Goal: Task Accomplishment & Management: Manage account settings

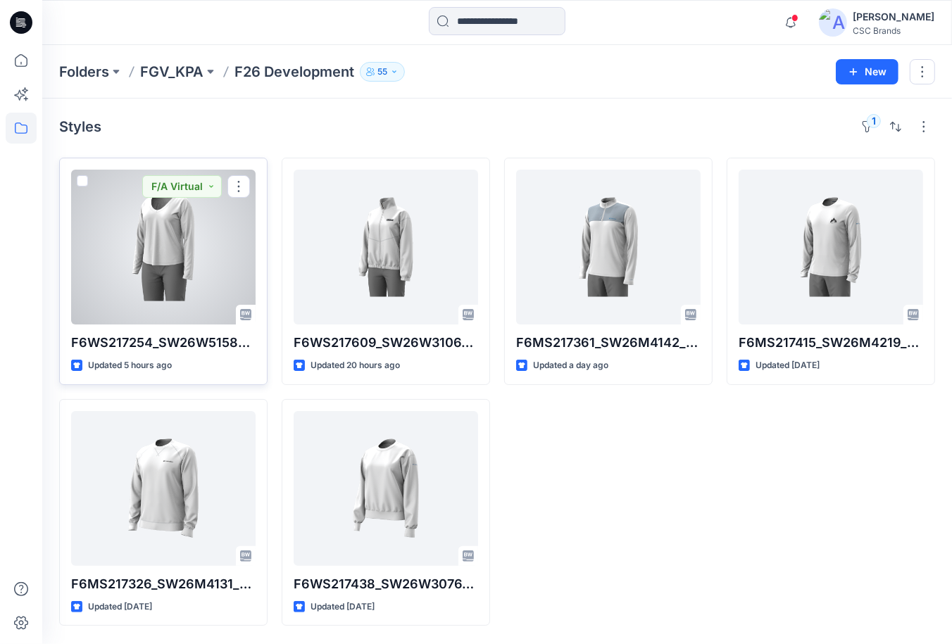
click at [187, 246] on div at bounding box center [163, 247] width 185 height 155
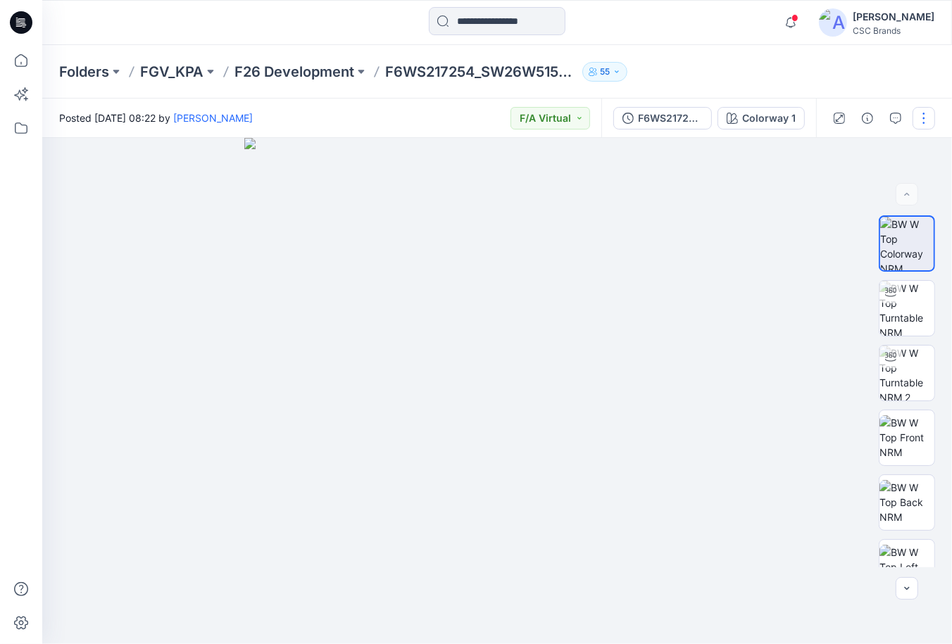
click at [921, 123] on button "button" at bounding box center [924, 118] width 23 height 23
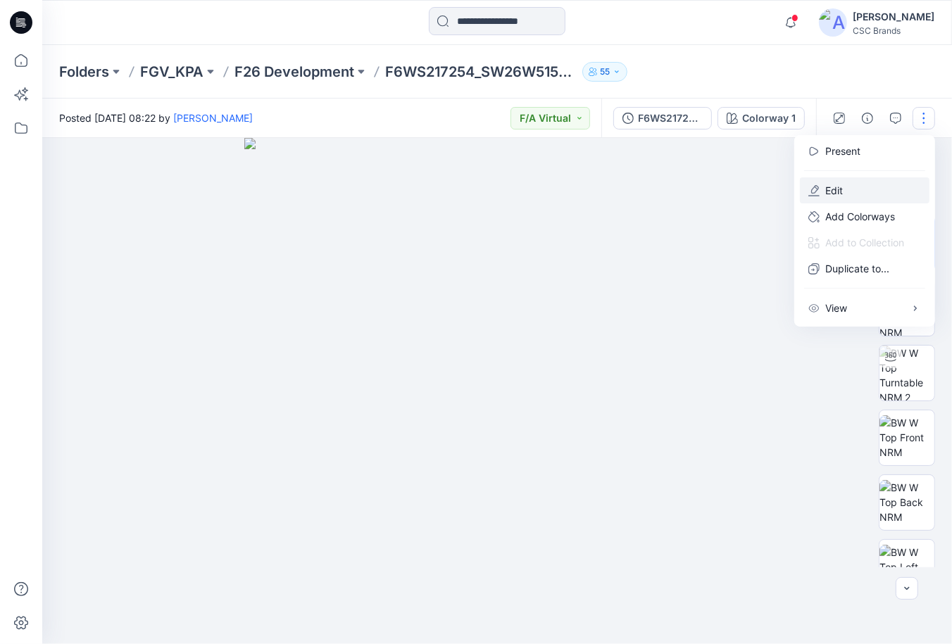
click at [864, 192] on button "Edit" at bounding box center [865, 190] width 130 height 26
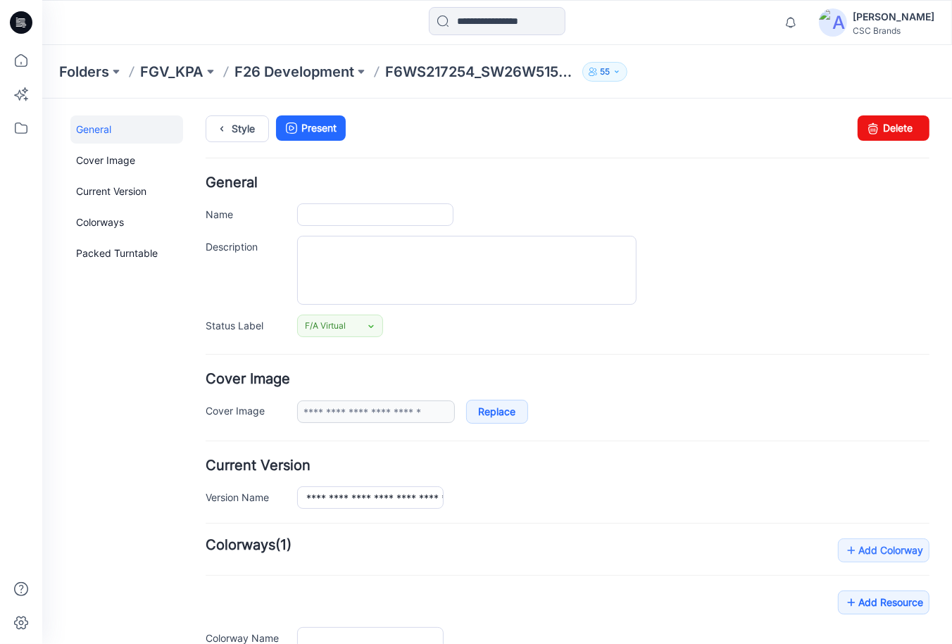
type input "**********"
drag, startPoint x: 306, startPoint y: 212, endPoint x: 477, endPoint y: 213, distance: 170.5
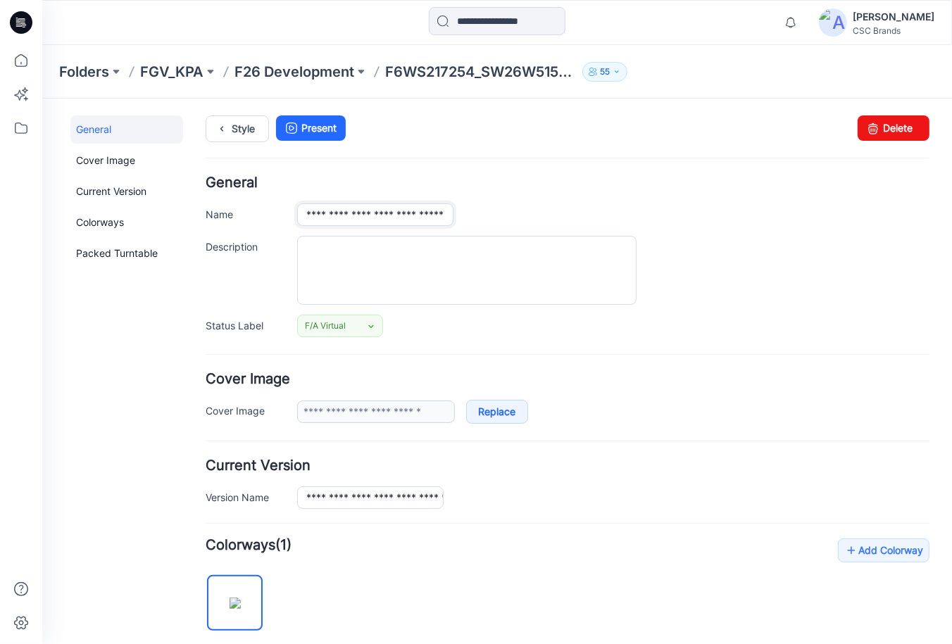
click at [453, 213] on input "**********" at bounding box center [375, 214] width 156 height 23
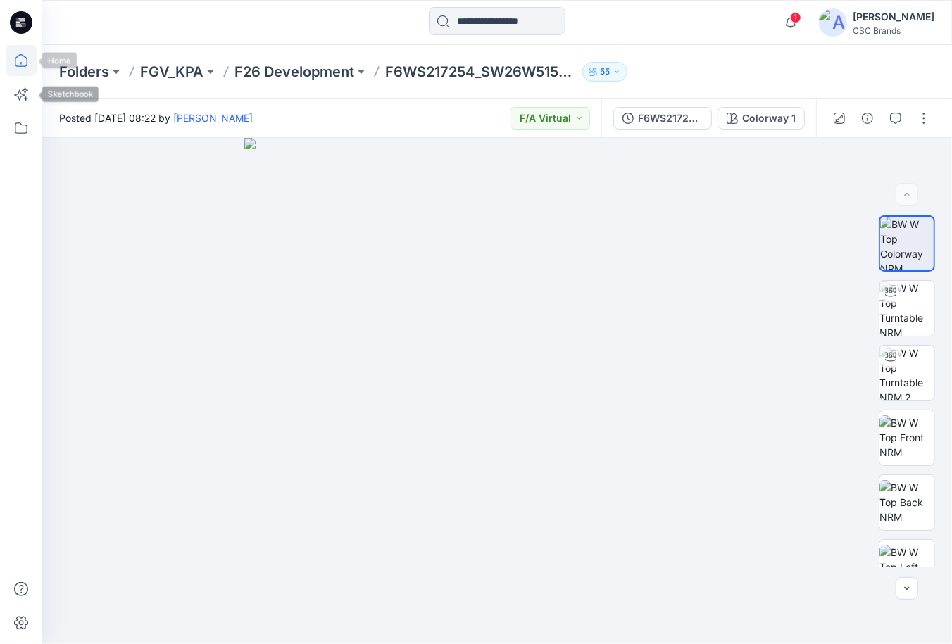
click at [27, 69] on icon at bounding box center [21, 60] width 31 height 31
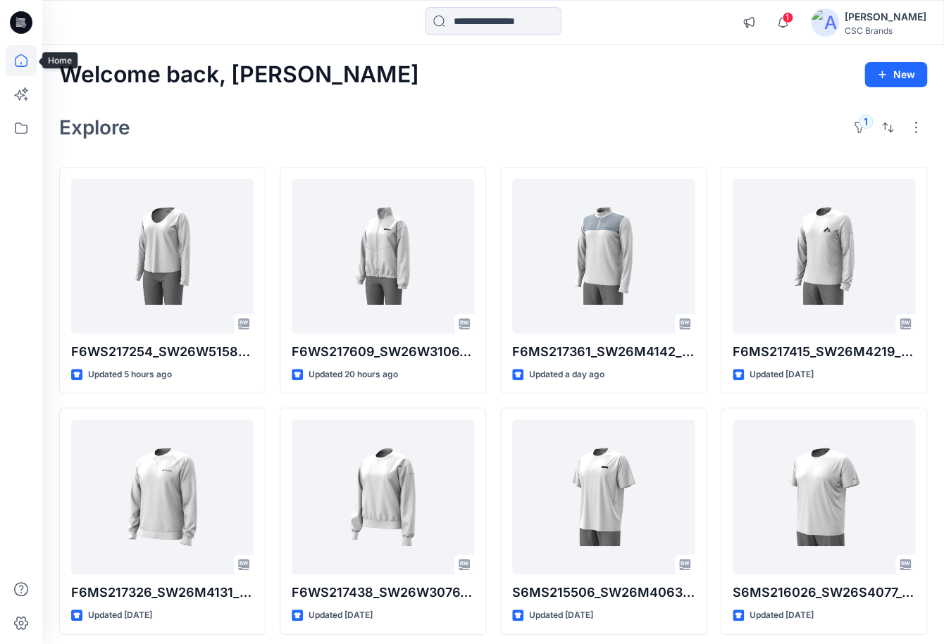
click at [27, 71] on icon at bounding box center [21, 60] width 31 height 31
click at [13, 123] on icon at bounding box center [21, 128] width 31 height 31
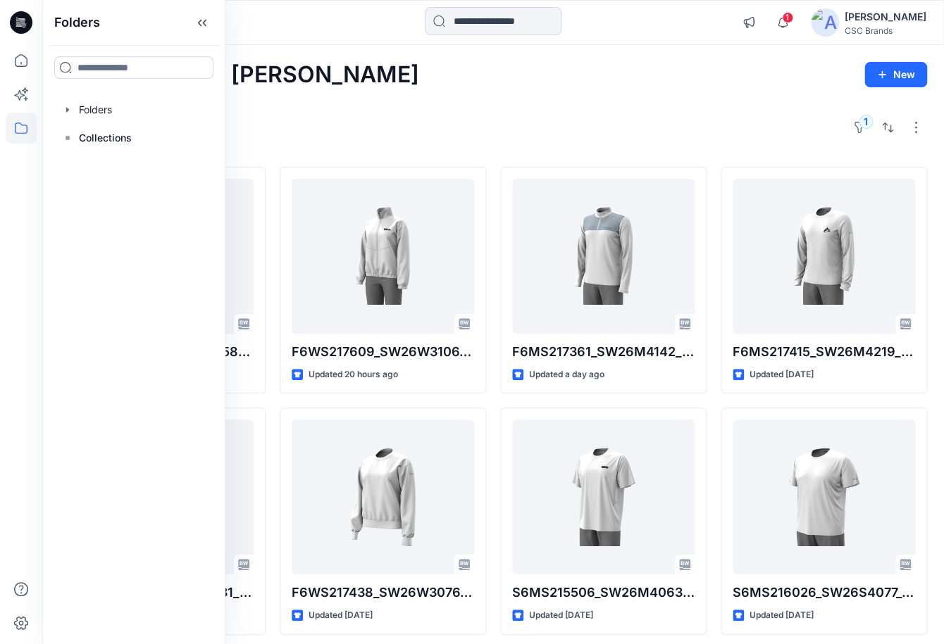
click at [94, 112] on div at bounding box center [134, 110] width 161 height 28
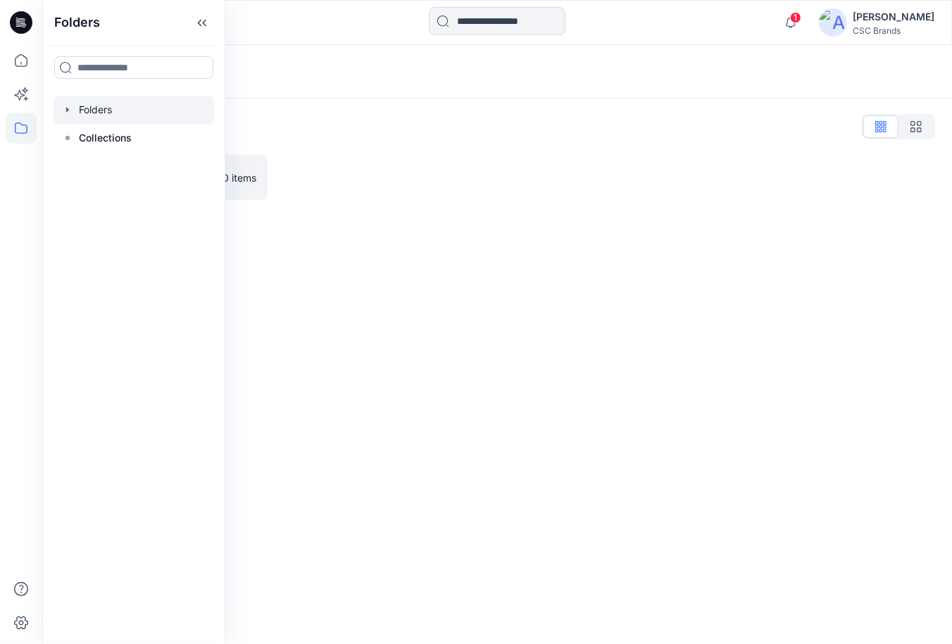
click at [403, 451] on div "Folders Folders List FGV_KPA 0 items" at bounding box center [497, 344] width 910 height 599
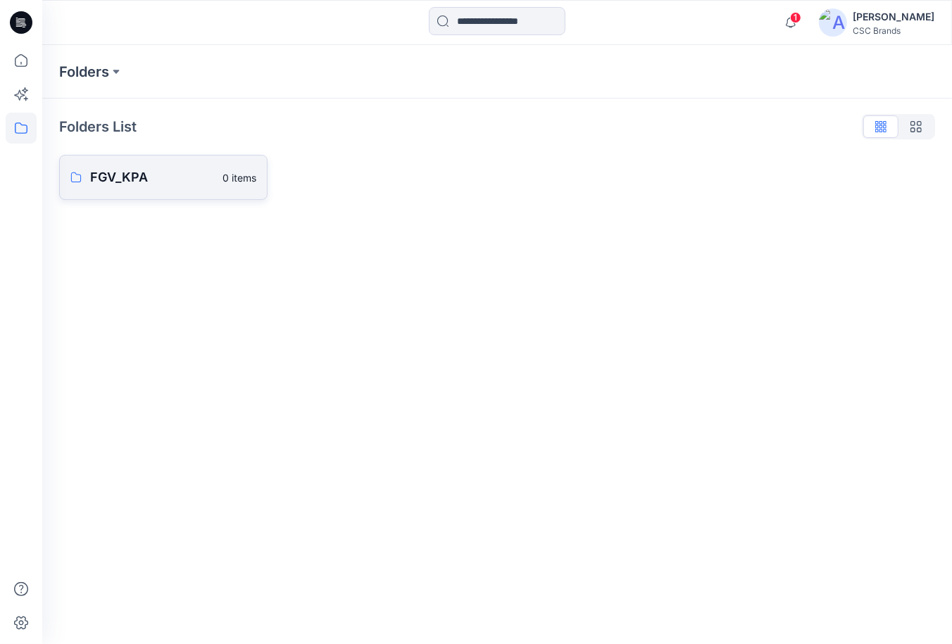
click at [199, 189] on link "FGV_KPA 0 items" at bounding box center [163, 177] width 208 height 45
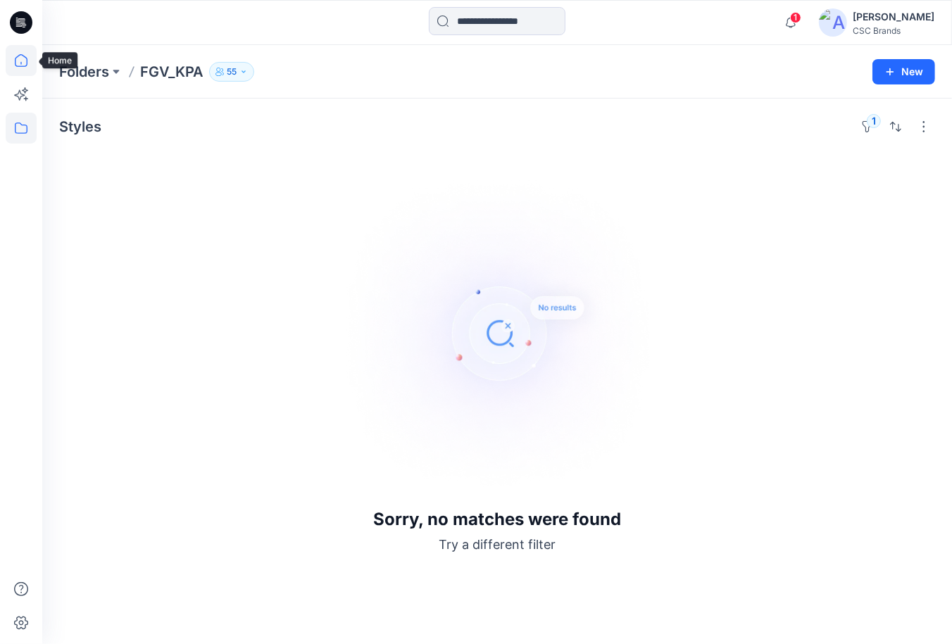
click at [16, 66] on icon at bounding box center [21, 60] width 13 height 13
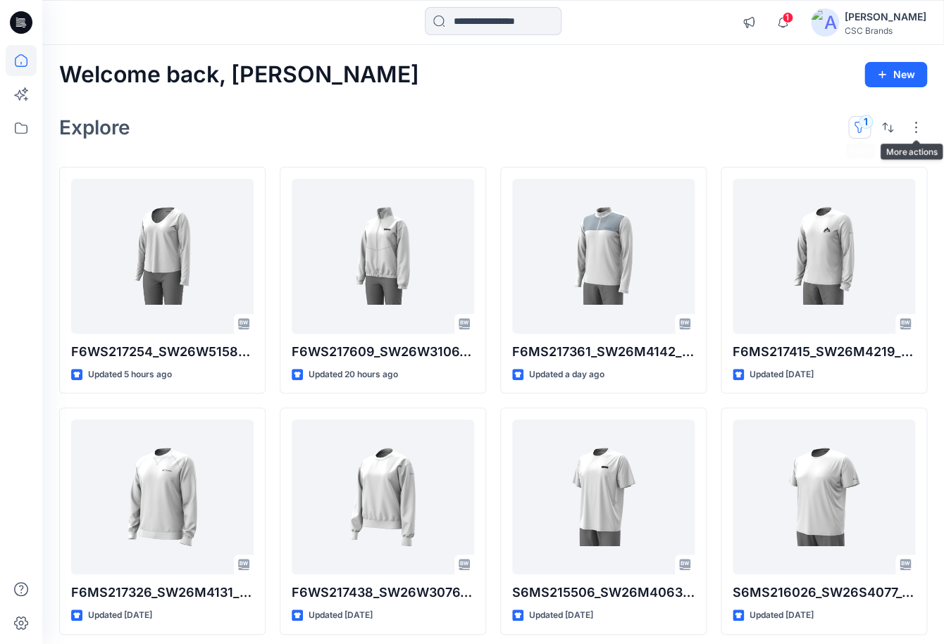
click at [867, 124] on button "1" at bounding box center [859, 127] width 23 height 23
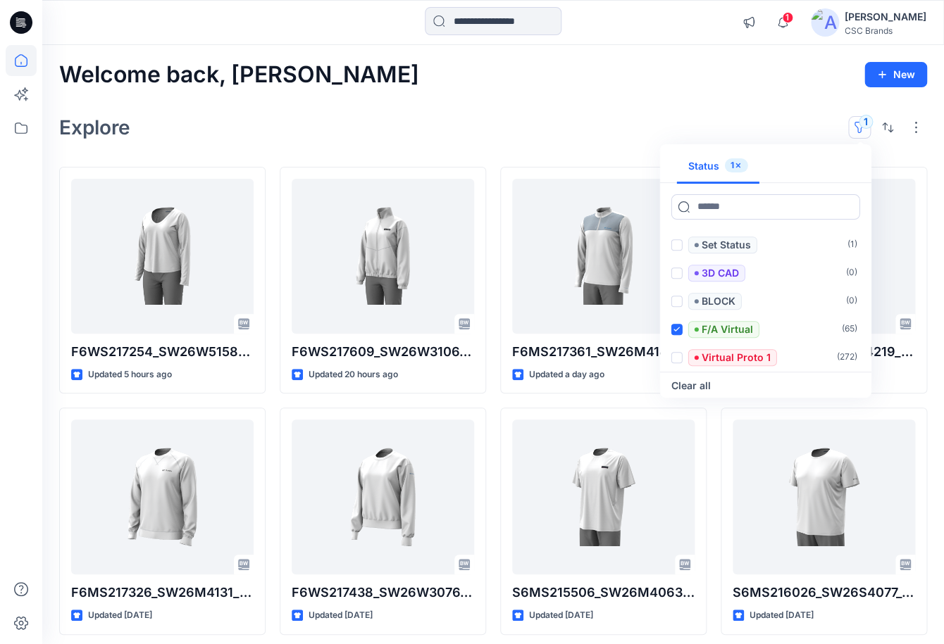
click at [739, 168] on icon "button" at bounding box center [738, 165] width 4 height 4
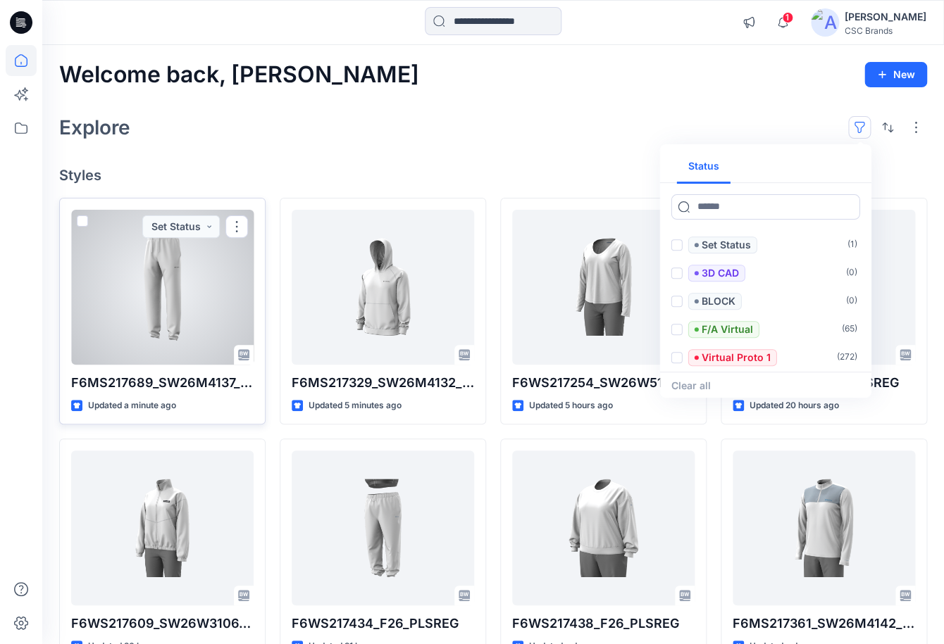
click at [149, 294] on div at bounding box center [162, 287] width 182 height 155
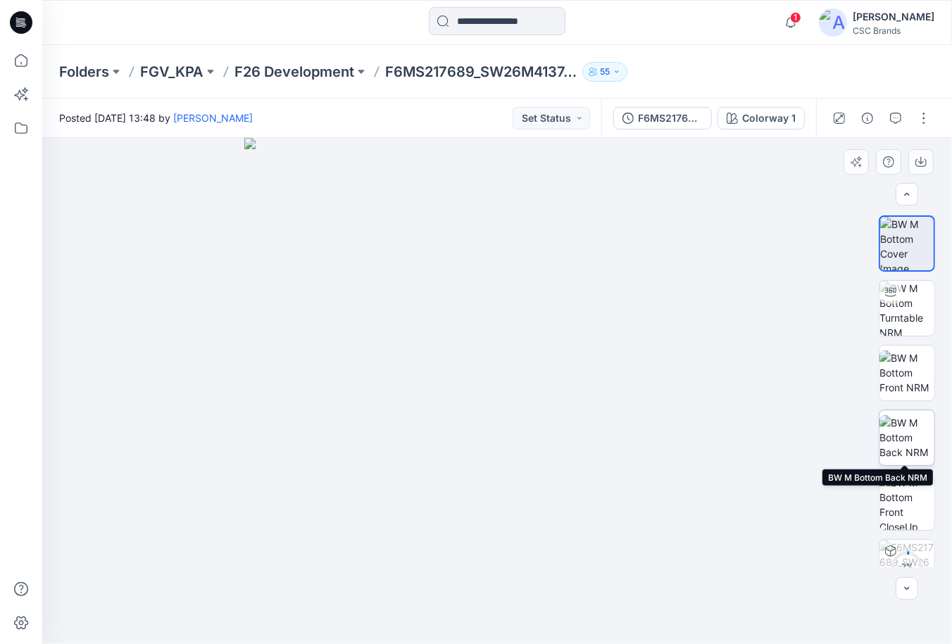
scroll to position [32, 0]
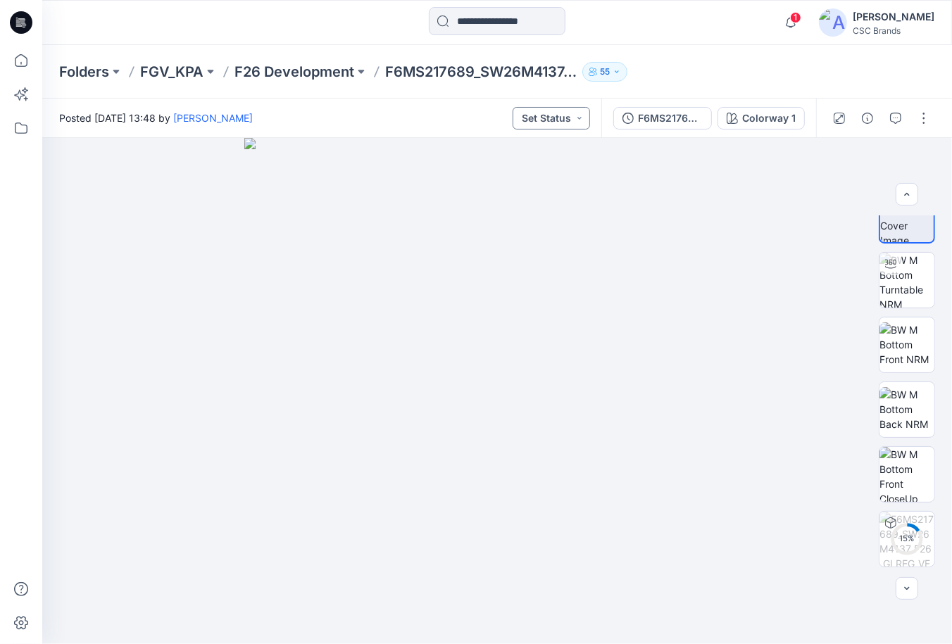
click at [566, 118] on button "Set Status" at bounding box center [551, 118] width 77 height 23
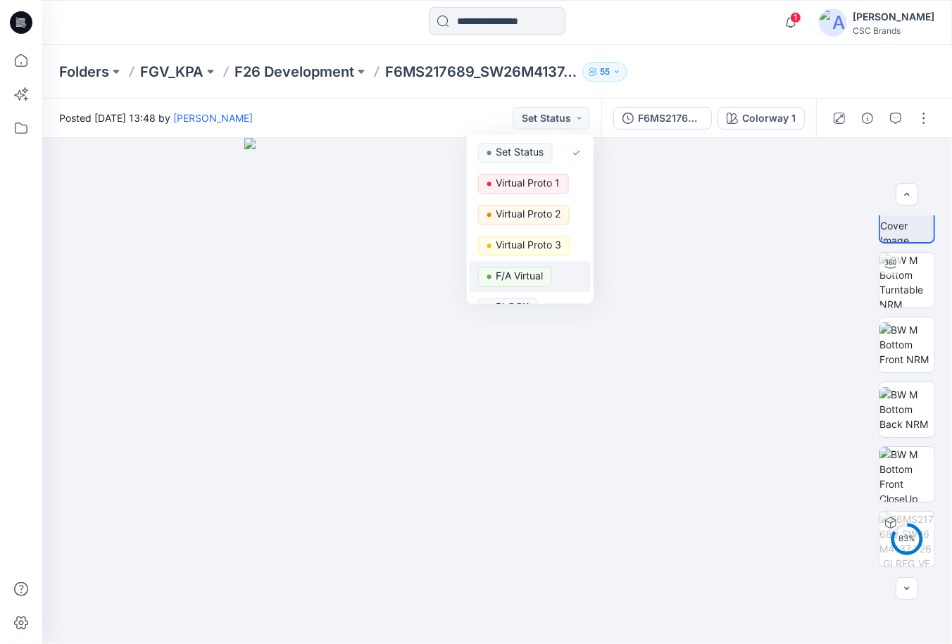
click at [517, 270] on p "F/A Virtual" at bounding box center [519, 276] width 47 height 18
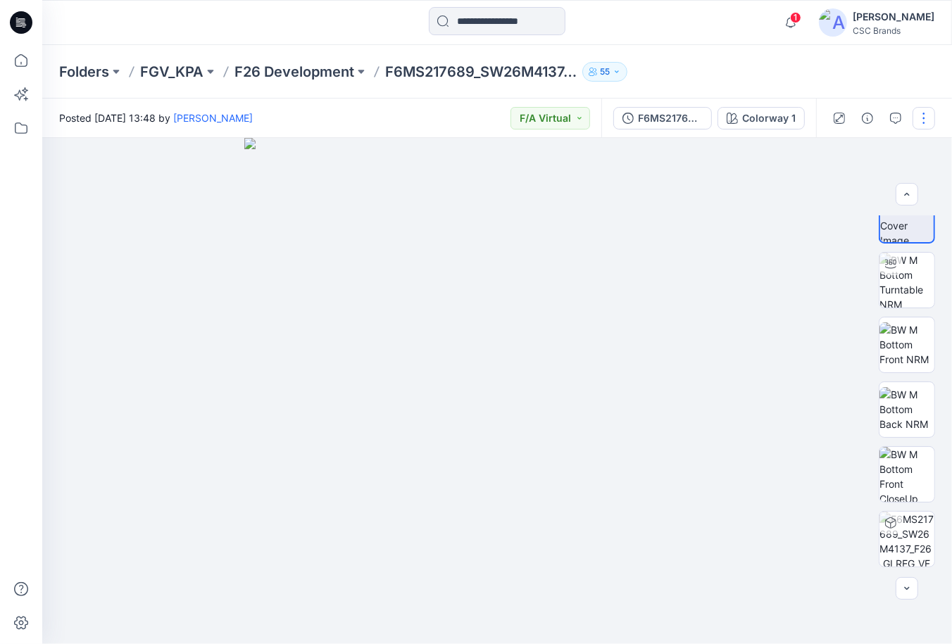
click at [925, 116] on button "button" at bounding box center [924, 118] width 23 height 23
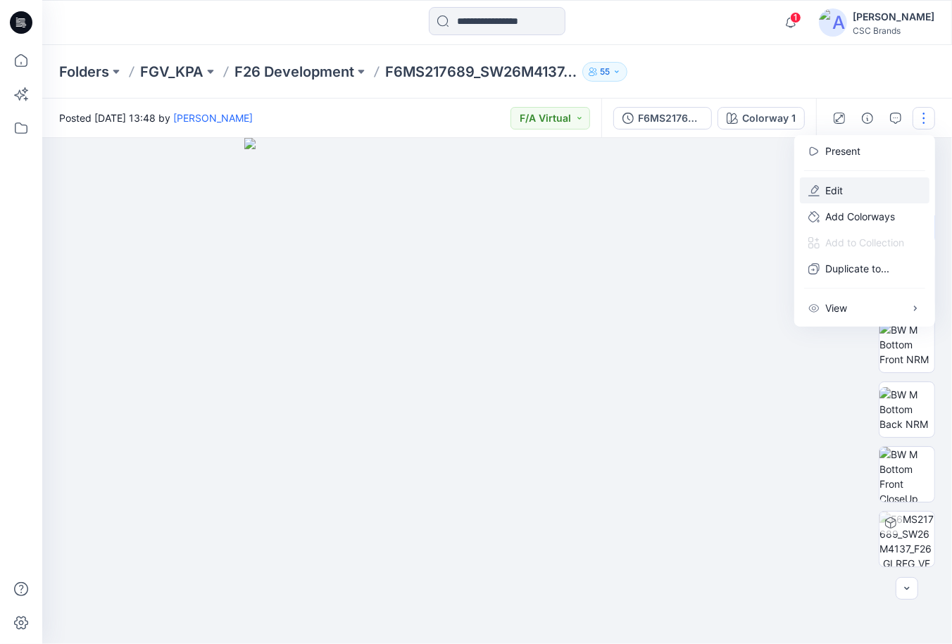
click at [850, 190] on button "Edit" at bounding box center [865, 190] width 130 height 26
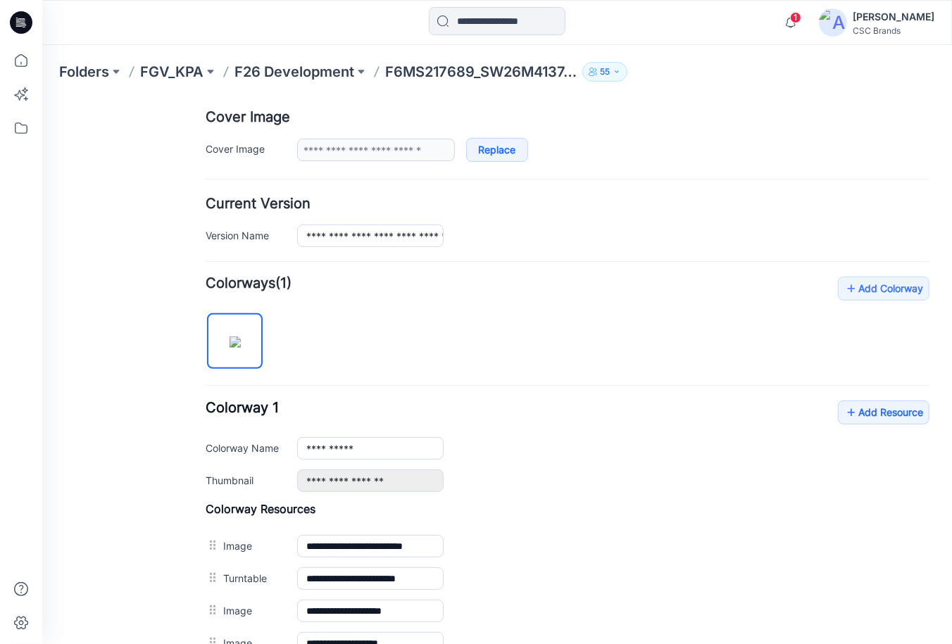
scroll to position [380, 0]
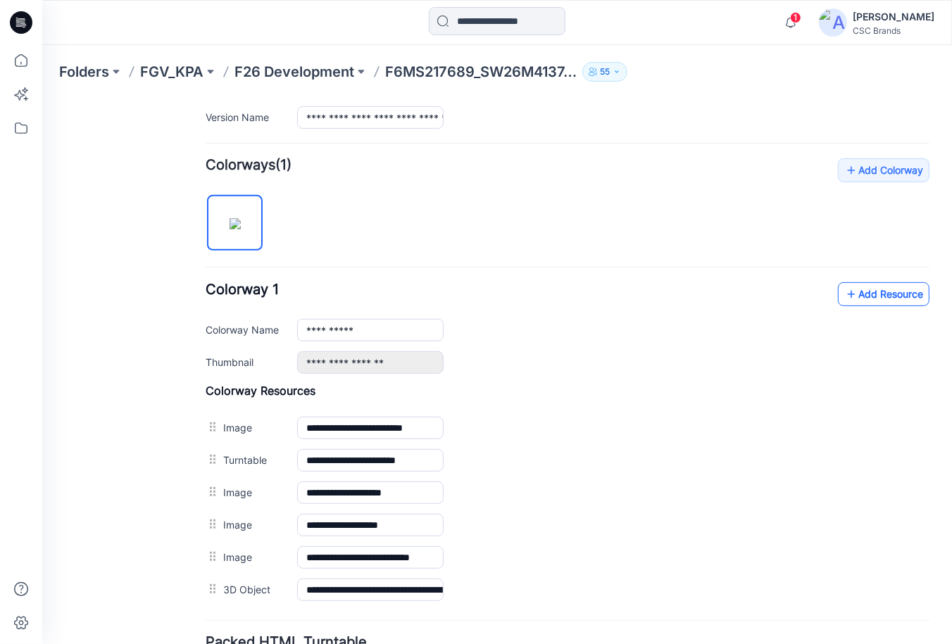
click at [884, 294] on link "Add Resource" at bounding box center [883, 294] width 92 height 24
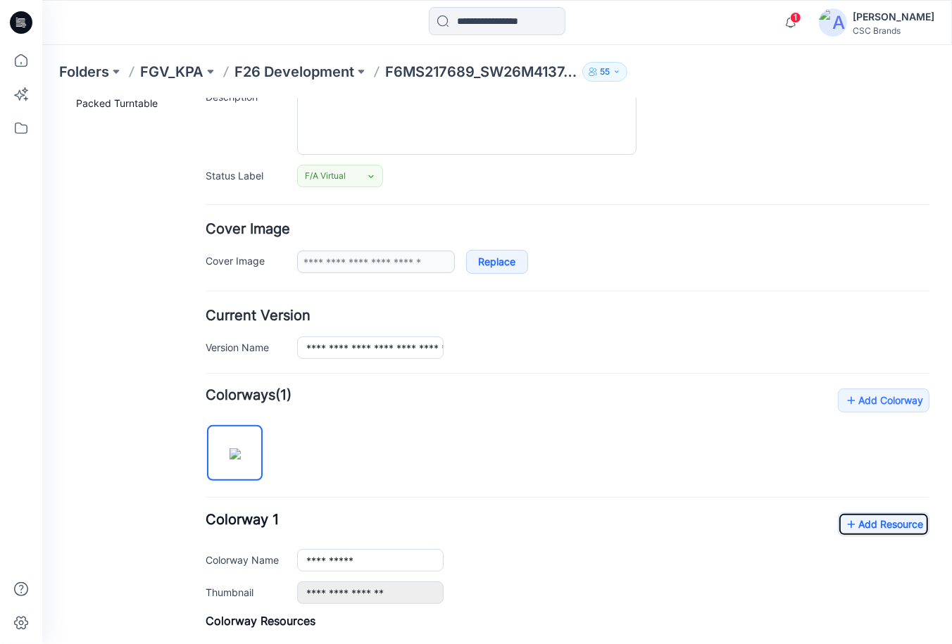
scroll to position [0, 0]
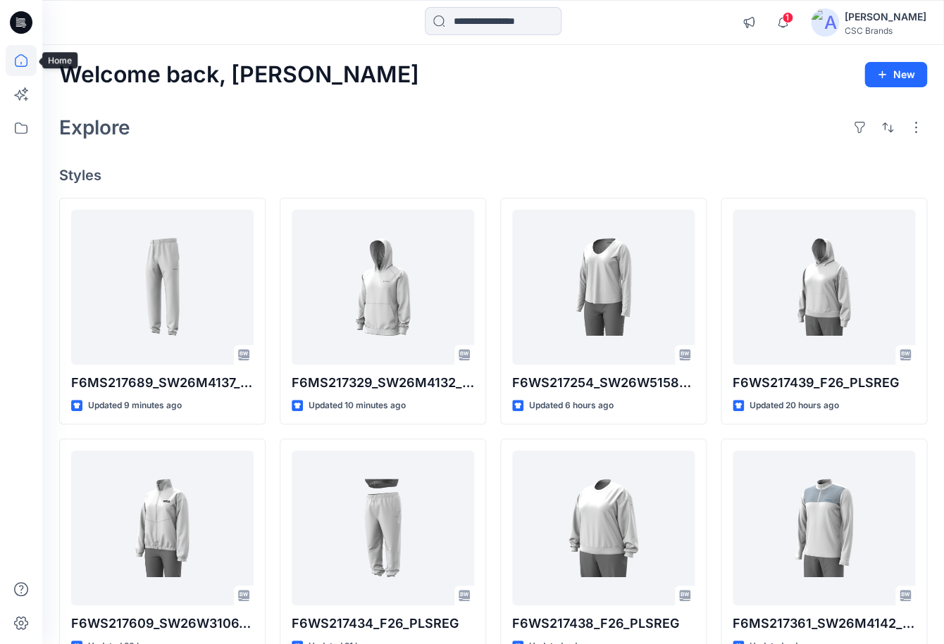
click at [23, 71] on icon at bounding box center [21, 60] width 31 height 31
click at [21, 128] on icon at bounding box center [21, 128] width 31 height 31
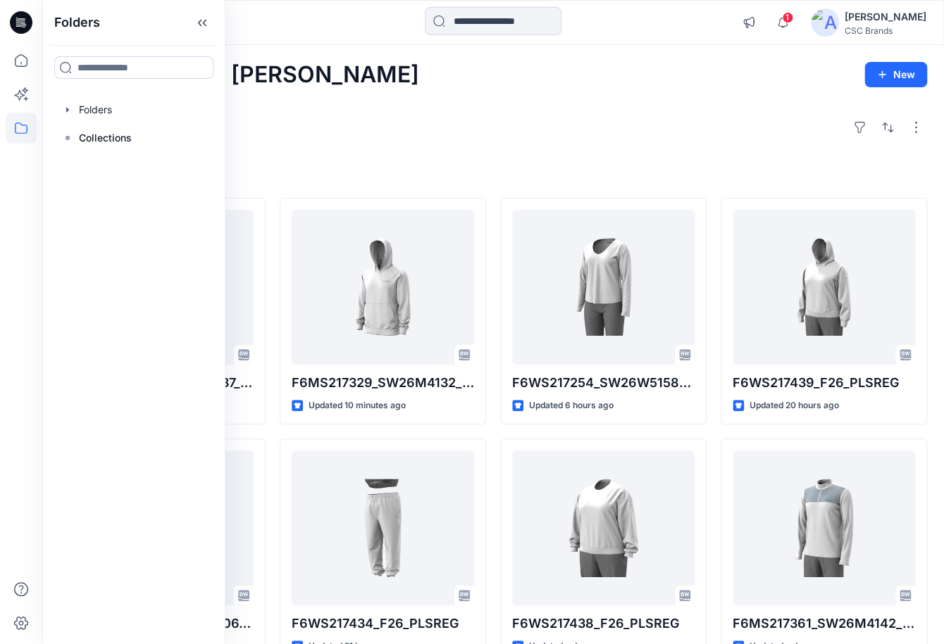
click at [113, 113] on div at bounding box center [134, 110] width 161 height 28
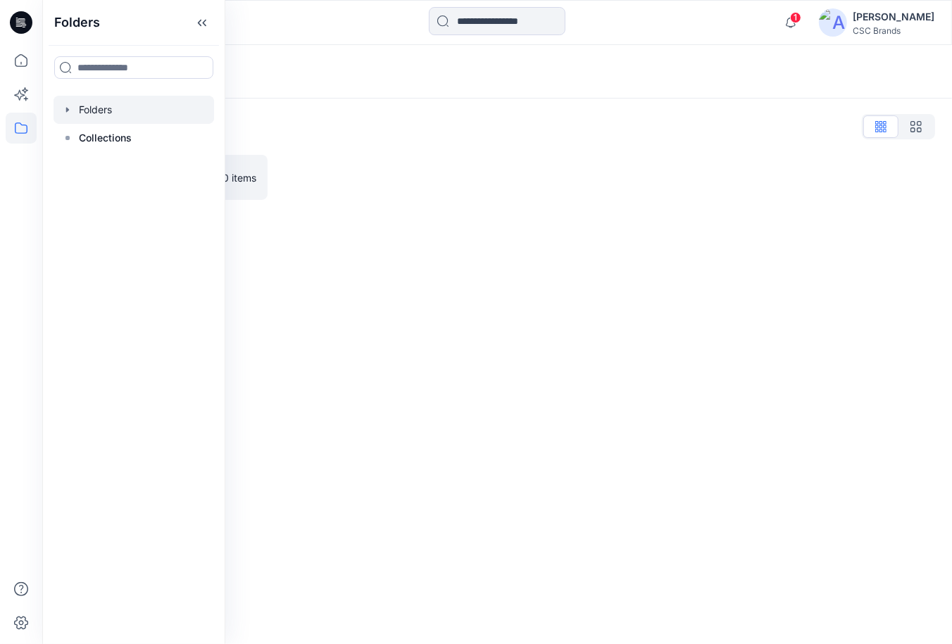
click at [297, 192] on div at bounding box center [386, 177] width 208 height 45
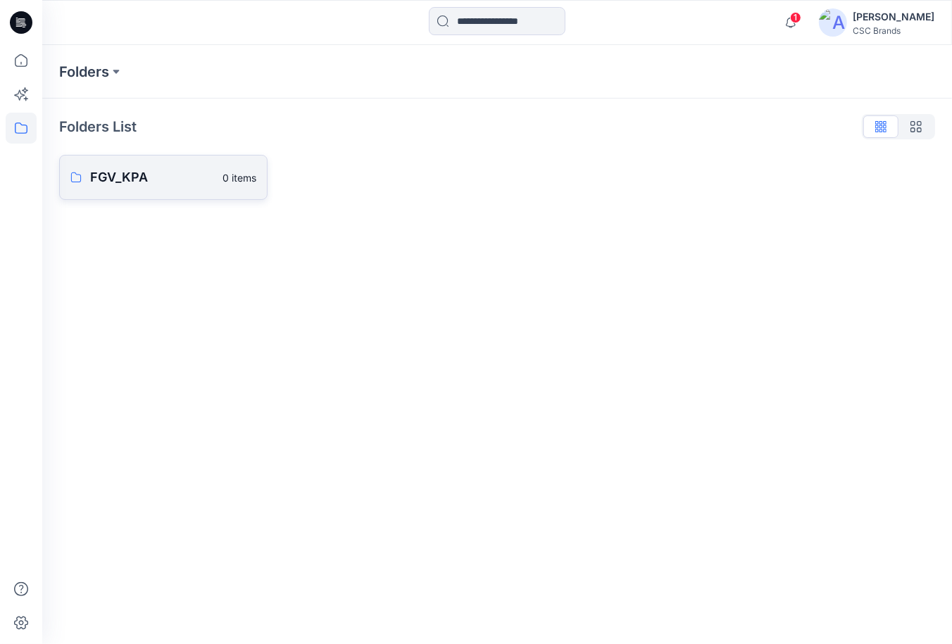
click at [231, 187] on link "FGV_KPA 0 items" at bounding box center [163, 177] width 208 height 45
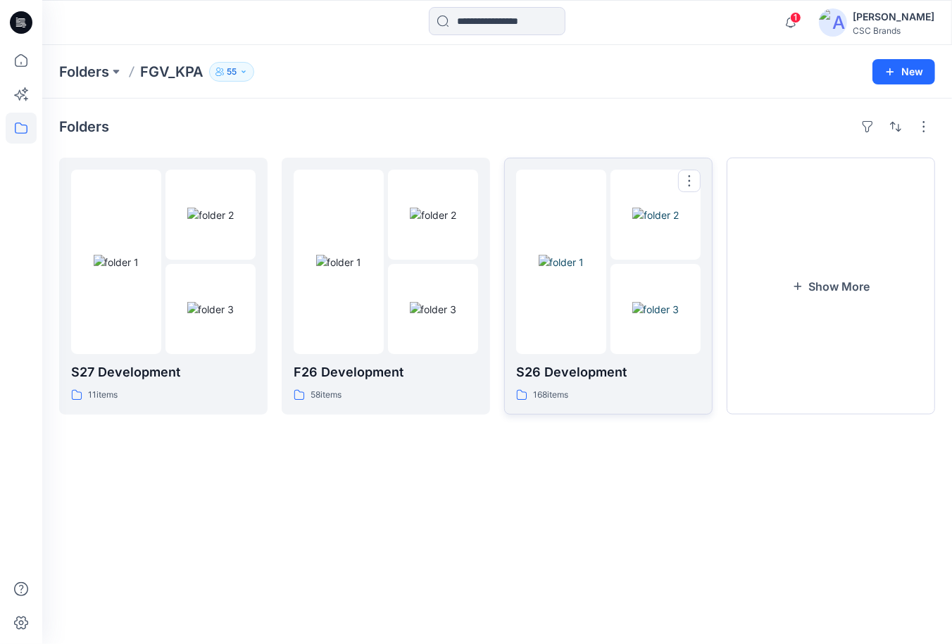
click at [528, 332] on div at bounding box center [561, 262] width 90 height 185
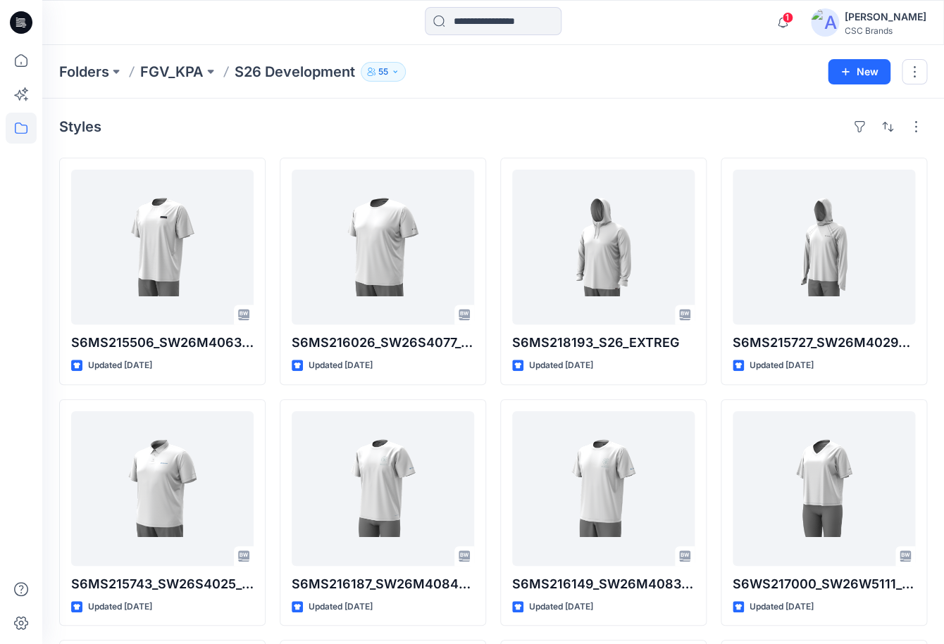
click at [33, 184] on div at bounding box center [21, 344] width 31 height 599
click at [493, 26] on input at bounding box center [493, 21] width 137 height 28
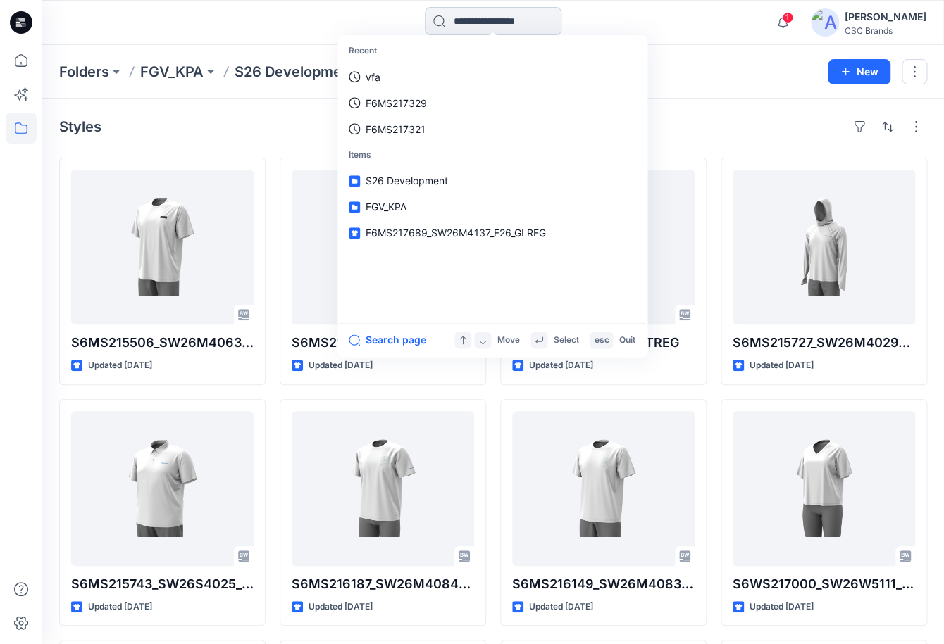
paste input "**********"
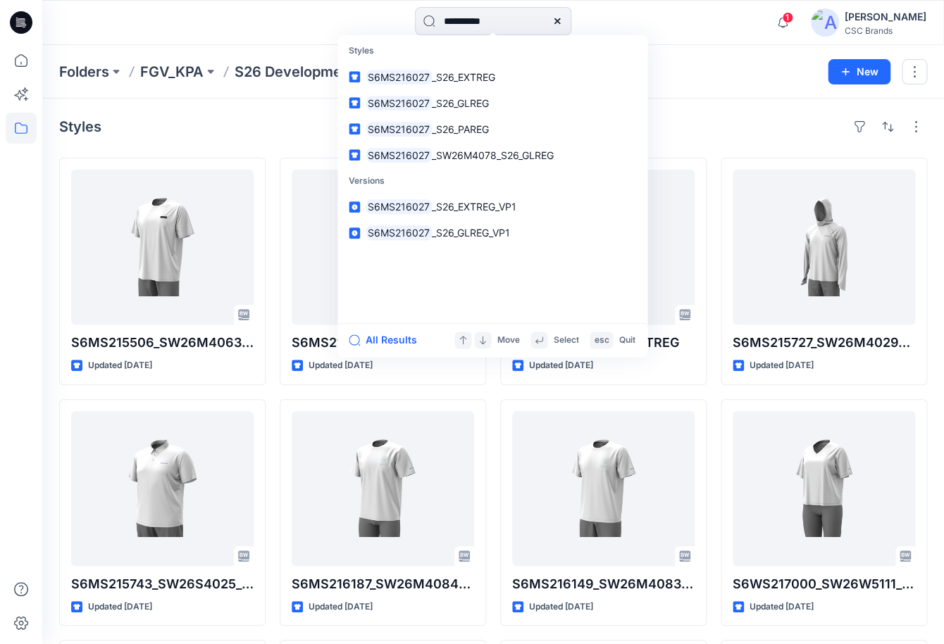
click at [32, 227] on div at bounding box center [21, 344] width 31 height 599
drag, startPoint x: 493, startPoint y: 23, endPoint x: 415, endPoint y: 26, distance: 78.3
click at [415, 26] on input "**********" at bounding box center [493, 21] width 156 height 28
paste input
type input "**********"
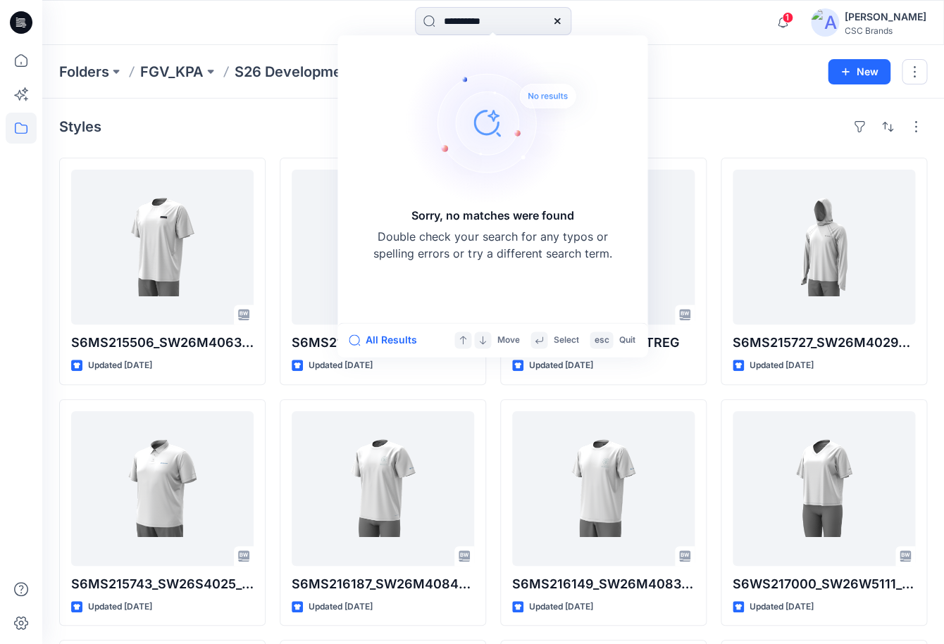
click at [563, 21] on icon at bounding box center [556, 20] width 11 height 11
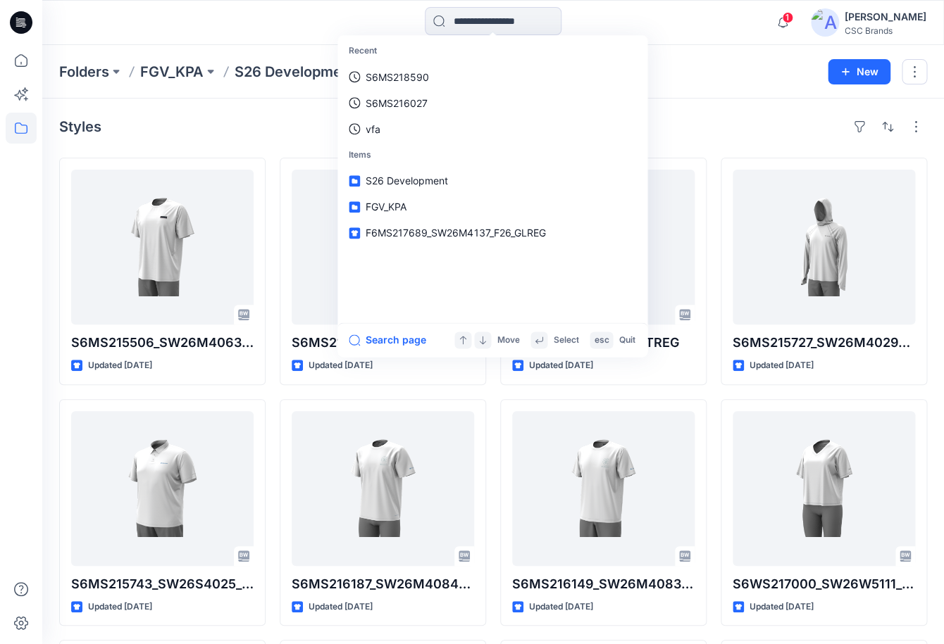
click at [690, 70] on div "Folders FGV_KPA S26 Development 55" at bounding box center [438, 72] width 758 height 20
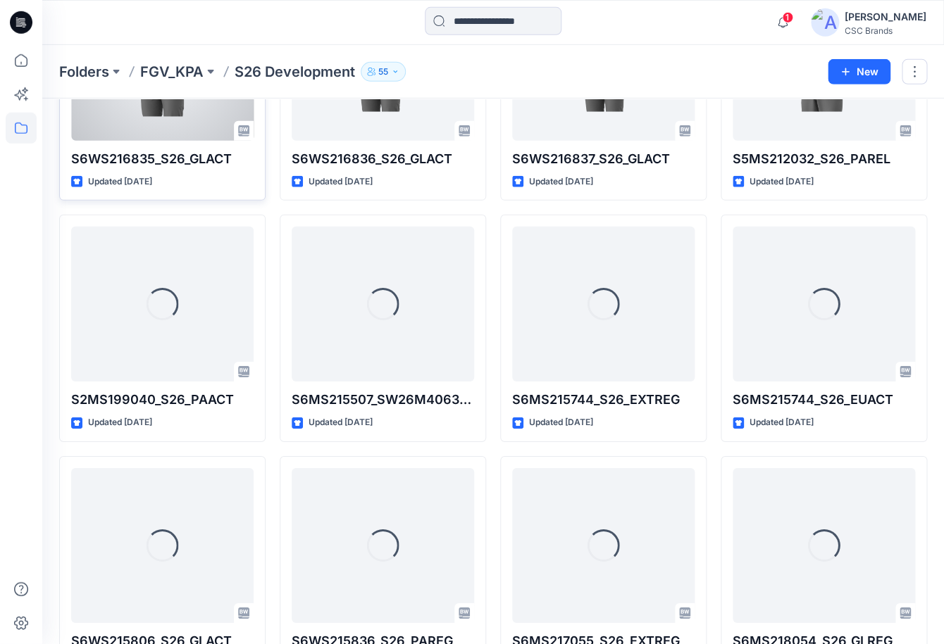
scroll to position [1392, 0]
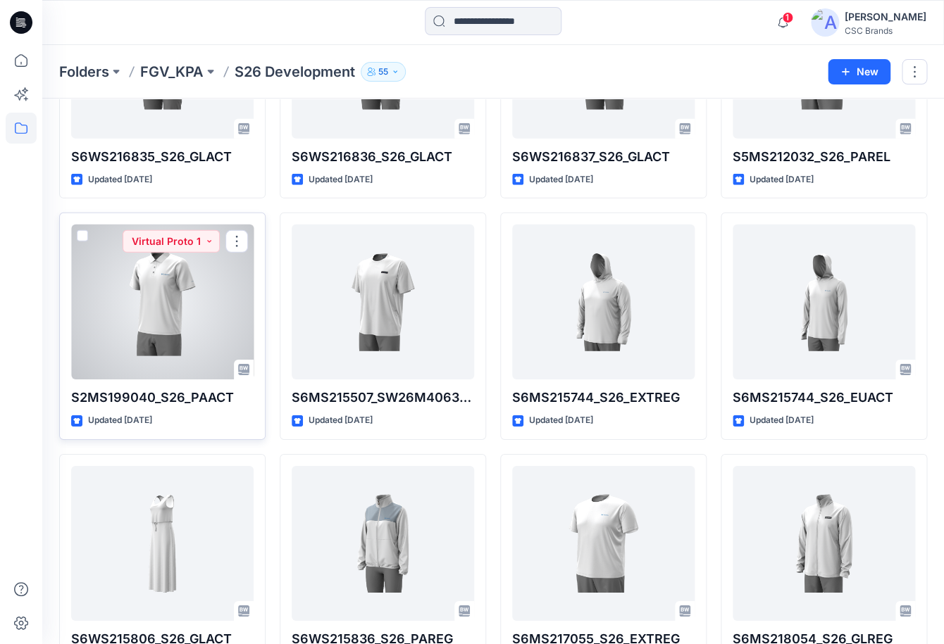
click at [189, 335] on div at bounding box center [162, 302] width 182 height 155
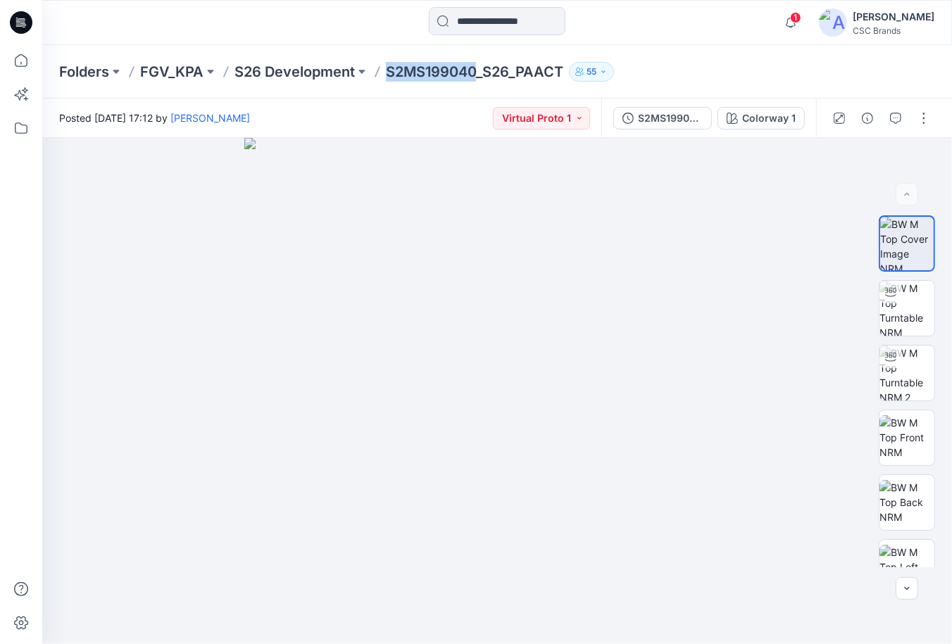
drag, startPoint x: 387, startPoint y: 73, endPoint x: 475, endPoint y: 80, distance: 89.0
click at [475, 80] on p "S2MS199040_S26_PAACT" at bounding box center [474, 72] width 177 height 20
copy p "S2MS199040"
